Goal: Task Accomplishment & Management: Manage account settings

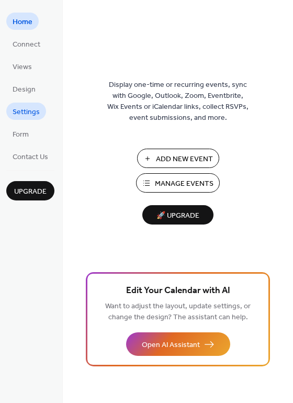
click at [31, 108] on span "Settings" at bounding box center [26, 112] width 27 height 11
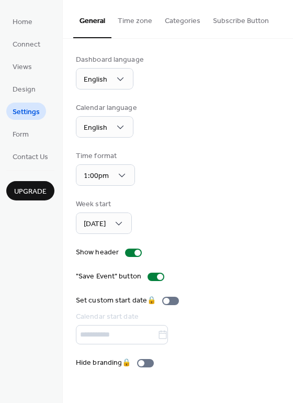
click at [131, 15] on button "Time zone" at bounding box center [135, 18] width 47 height 37
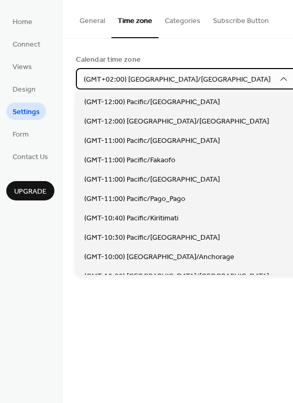
scroll to position [2751, 0]
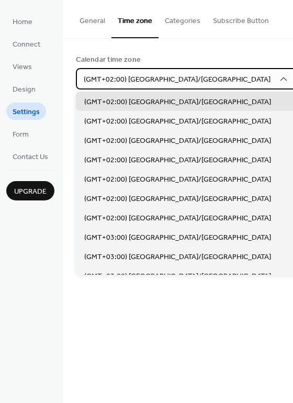
click at [281, 79] on icon at bounding box center [284, 79] width 7 height 4
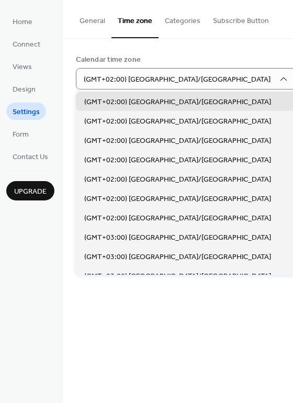
click at [250, 75] on div "Calendar time zone (GMT+02:00) [GEOGRAPHIC_DATA]/[GEOGRAPHIC_DATA]" at bounding box center [178, 71] width 204 height 35
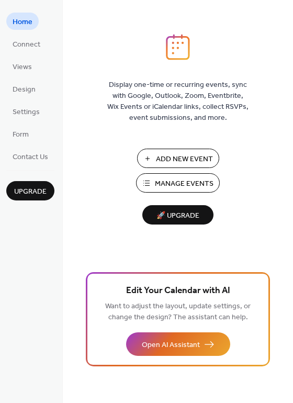
click at [162, 179] on span "Manage Events" at bounding box center [184, 184] width 59 height 11
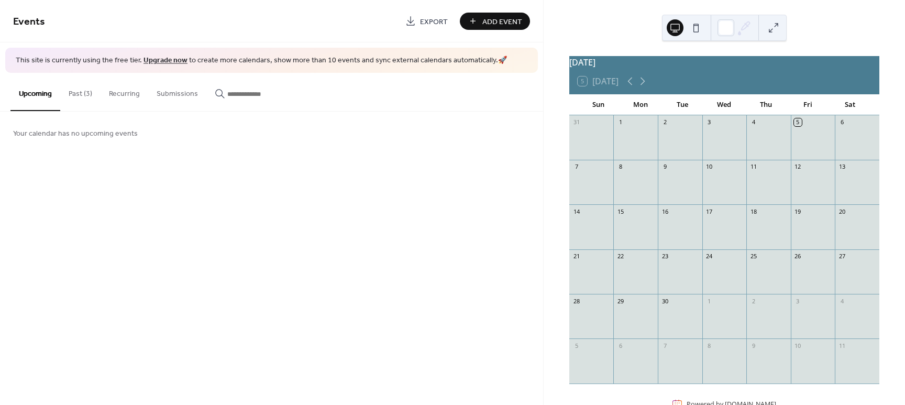
click at [85, 96] on button "Past (3)" at bounding box center [80, 91] width 40 height 37
